Goal: Task Accomplishment & Management: Manage account settings

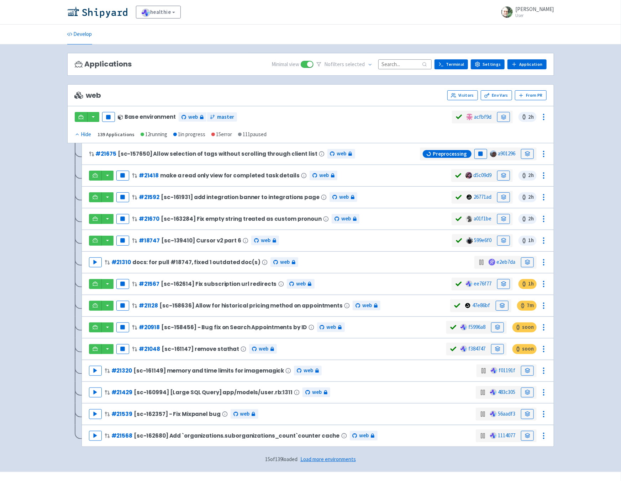
click at [373, 63] on icon at bounding box center [370, 64] width 5 height 5
click at [349, 115] on label "Running" at bounding box center [344, 118] width 19 height 8
click at [332, 116] on input "Running" at bounding box center [330, 118] width 5 height 5
checkbox input "true"
checkbox input "false"
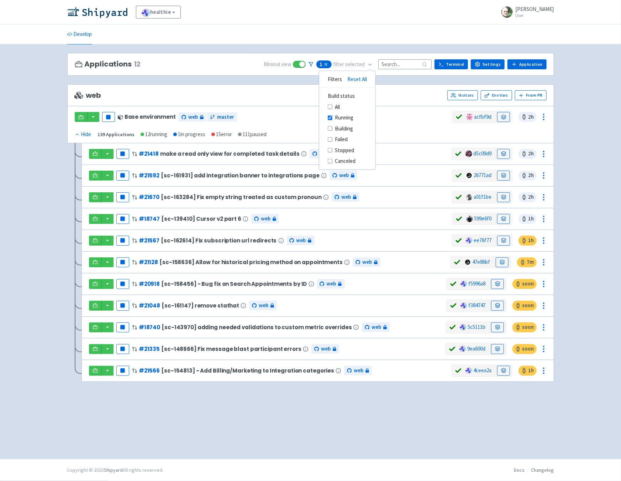
click at [417, 413] on div "Applications 12 Minimal view 1 Reset filters filter selected Filters Reset All …" at bounding box center [310, 252] width 487 height 398
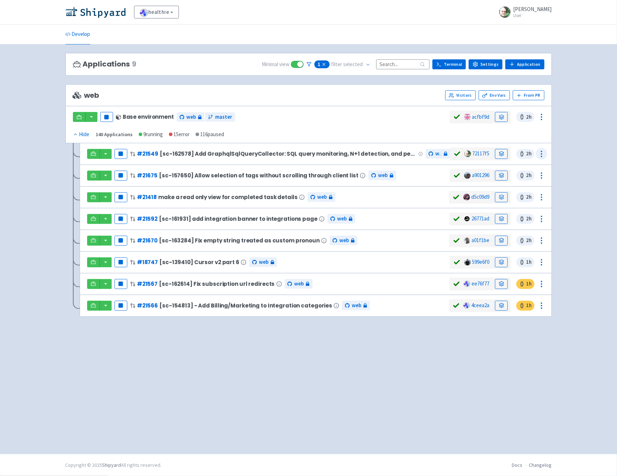
click at [540, 154] on icon at bounding box center [542, 154] width 9 height 9
click at [515, 181] on span "Configure" at bounding box center [515, 183] width 47 height 10
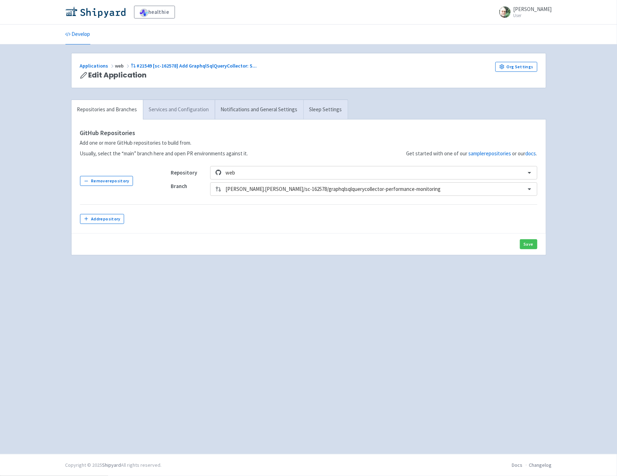
click at [170, 112] on link "Services and Configuration" at bounding box center [179, 110] width 72 height 20
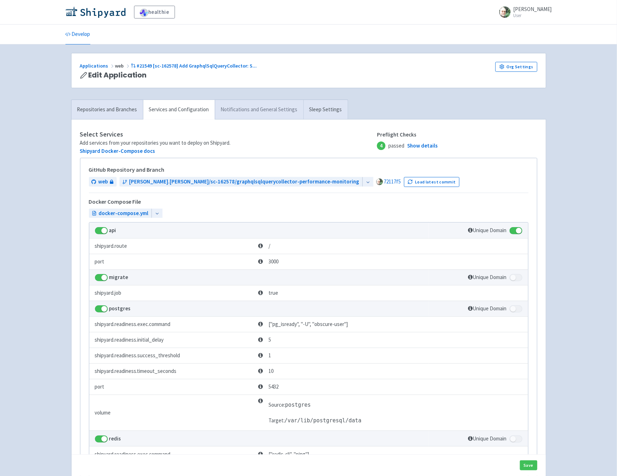
click at [269, 111] on link "Notifications and General Settings" at bounding box center [259, 110] width 89 height 20
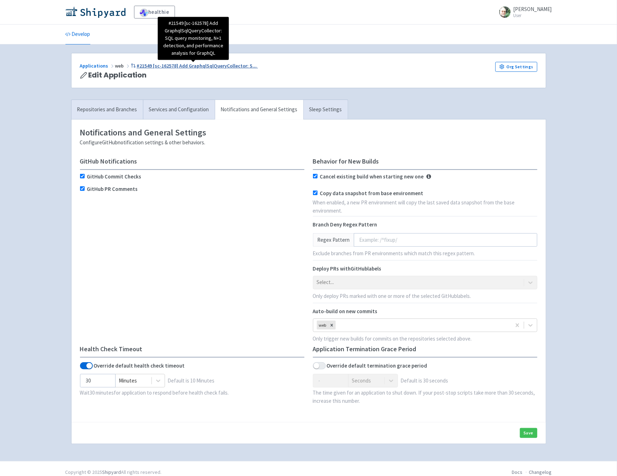
click at [152, 63] on span "#21549 [sc-162578] Add GraphqlSqlQueryCollector: S ..." at bounding box center [197, 66] width 120 height 6
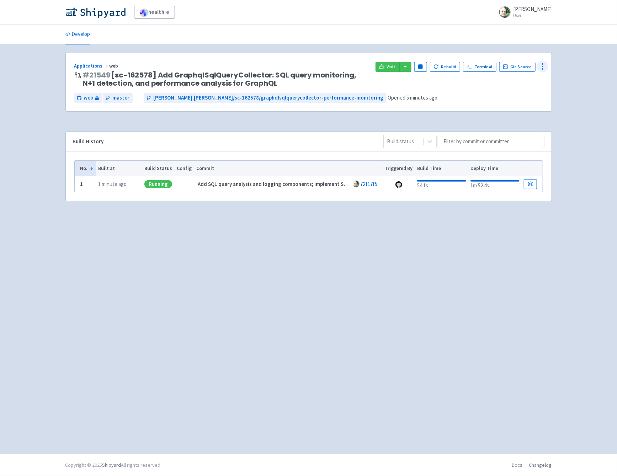
click at [544, 67] on icon at bounding box center [543, 66] width 9 height 9
click at [514, 121] on span "Env Vars" at bounding box center [516, 120] width 47 height 10
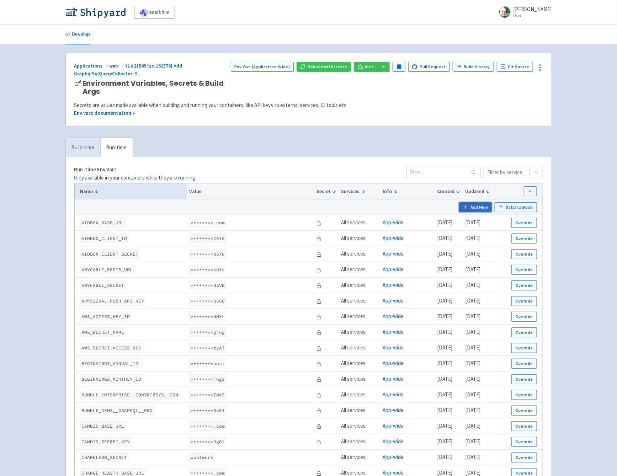
click at [475, 205] on button "Add New" at bounding box center [475, 207] width 33 height 10
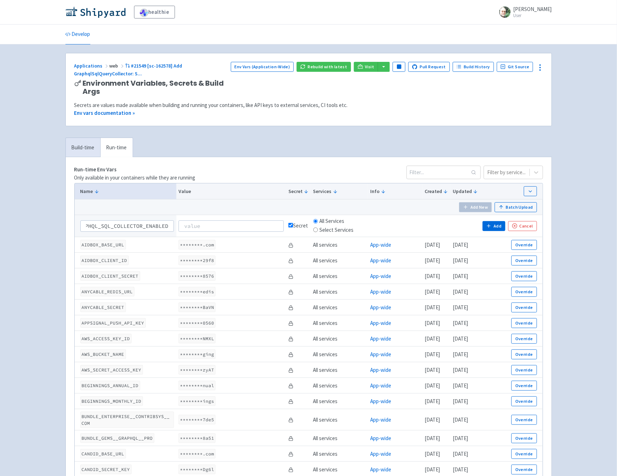
scroll to position [0, 16]
type input "GRAPHQL_SQL_COLLECTOR_ENABLED"
type input "true"
click at [289, 225] on input "checkbox" at bounding box center [291, 225] width 5 height 5
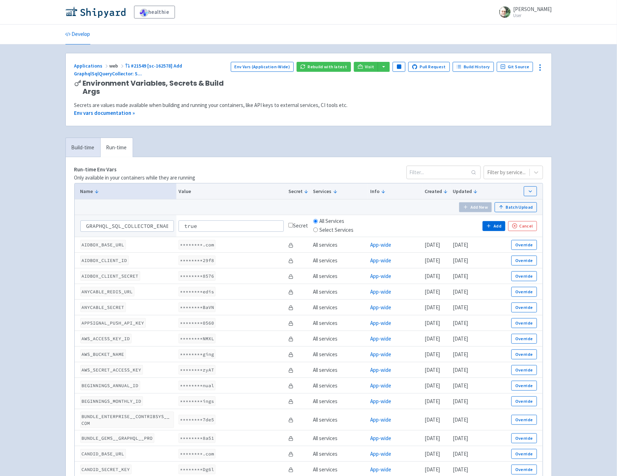
checkbox input "false"
click at [314, 231] on input "Select Services" at bounding box center [316, 230] width 5 height 5
radio input "true"
radio input "false"
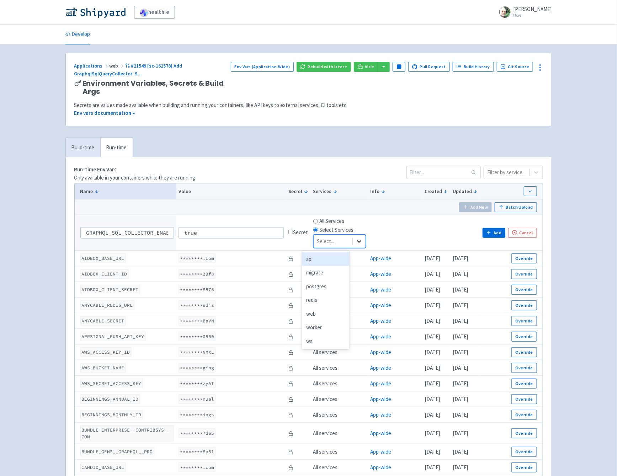
click at [356, 240] on icon at bounding box center [359, 241] width 7 height 7
click at [322, 259] on div "api" at bounding box center [326, 260] width 48 height 14
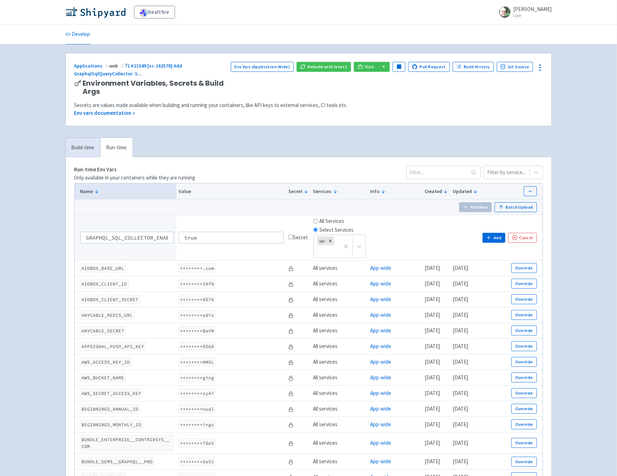
click at [392, 243] on td at bounding box center [395, 238] width 54 height 46
click at [494, 237] on button "Add" at bounding box center [494, 238] width 23 height 10
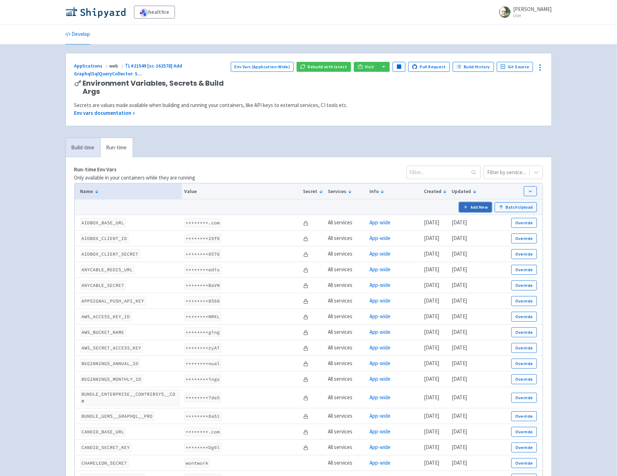
click at [479, 205] on button "Add New" at bounding box center [475, 207] width 33 height 10
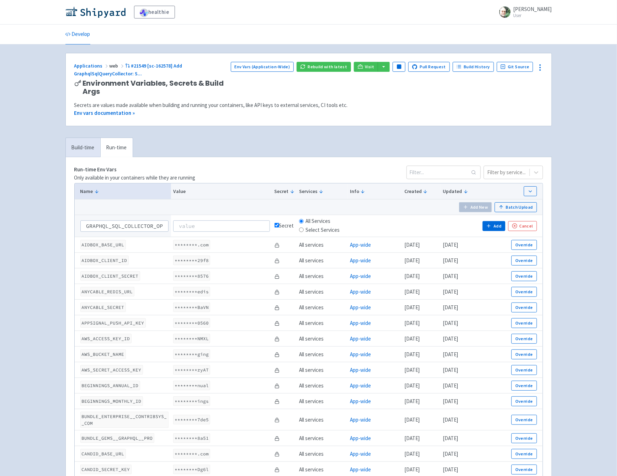
scroll to position [0, 42]
type input "GRAPHQL_SQL_COLLECTOR_OPERATION_REGEX"
type input "Task"
click at [277, 226] on input "checkbox" at bounding box center [277, 225] width 5 height 5
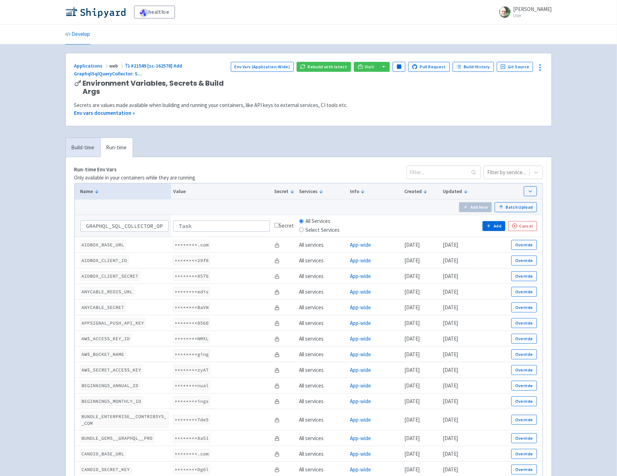
checkbox input "false"
click at [305, 231] on div "Select Services" at bounding box center [319, 230] width 41 height 8
click at [302, 229] on input "Select Services" at bounding box center [301, 230] width 5 height 5
radio input "true"
radio input "false"
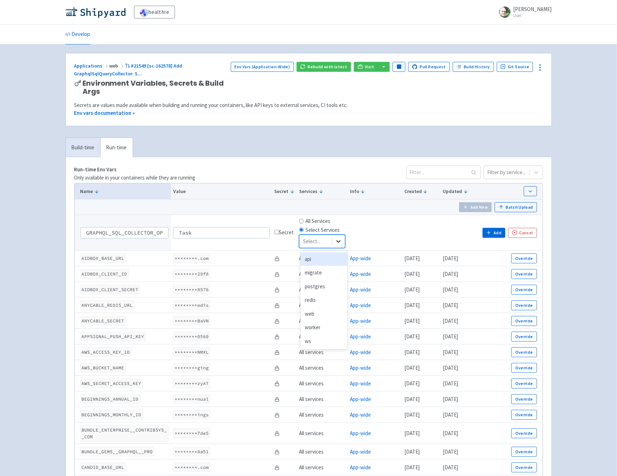
click at [338, 239] on icon at bounding box center [338, 241] width 7 height 7
click at [325, 258] on div "api" at bounding box center [324, 260] width 47 height 14
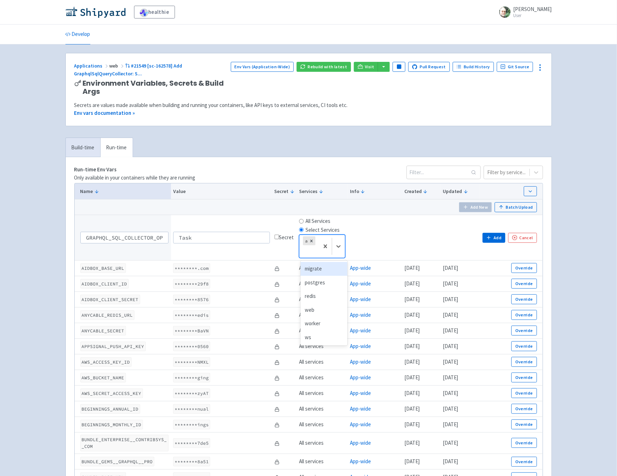
click at [445, 244] on td at bounding box center [460, 238] width 39 height 46
click at [493, 239] on button "Add" at bounding box center [494, 238] width 23 height 10
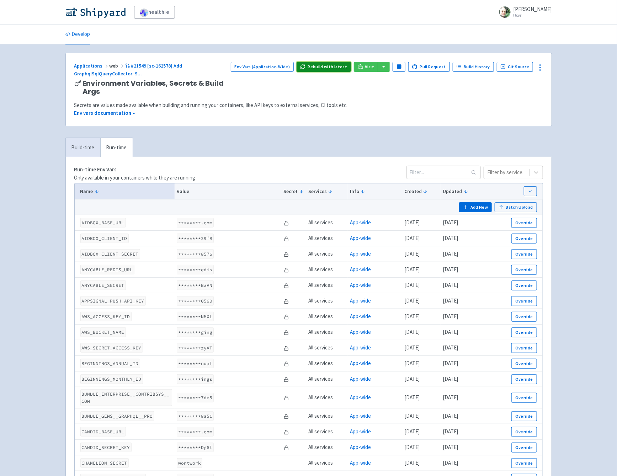
click at [326, 65] on button "Rebuild with latest" at bounding box center [324, 67] width 54 height 10
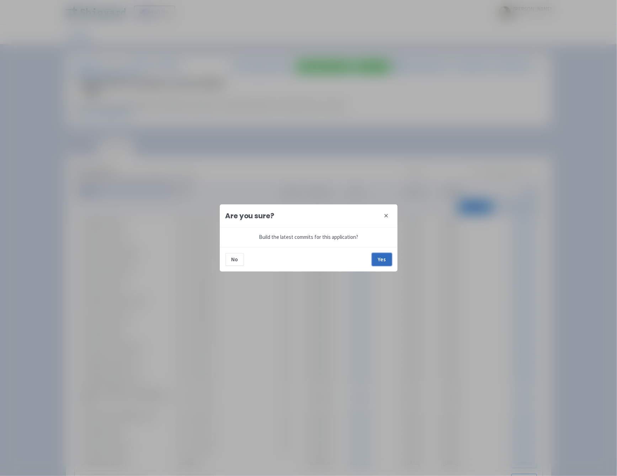
click at [381, 255] on button "Yes" at bounding box center [382, 259] width 20 height 13
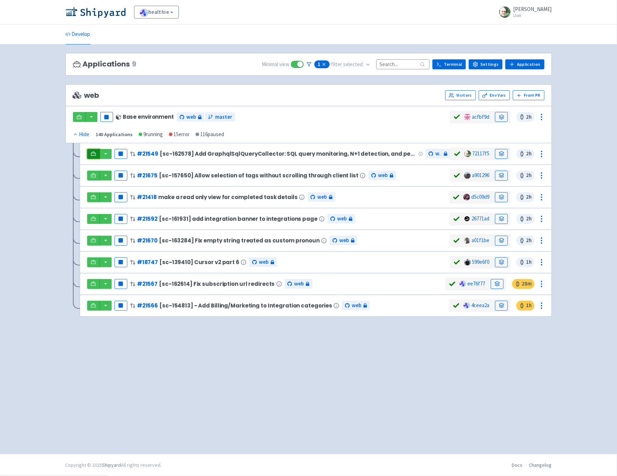
click at [94, 152] on icon at bounding box center [93, 153] width 5 height 5
